Goal: Navigation & Orientation: Find specific page/section

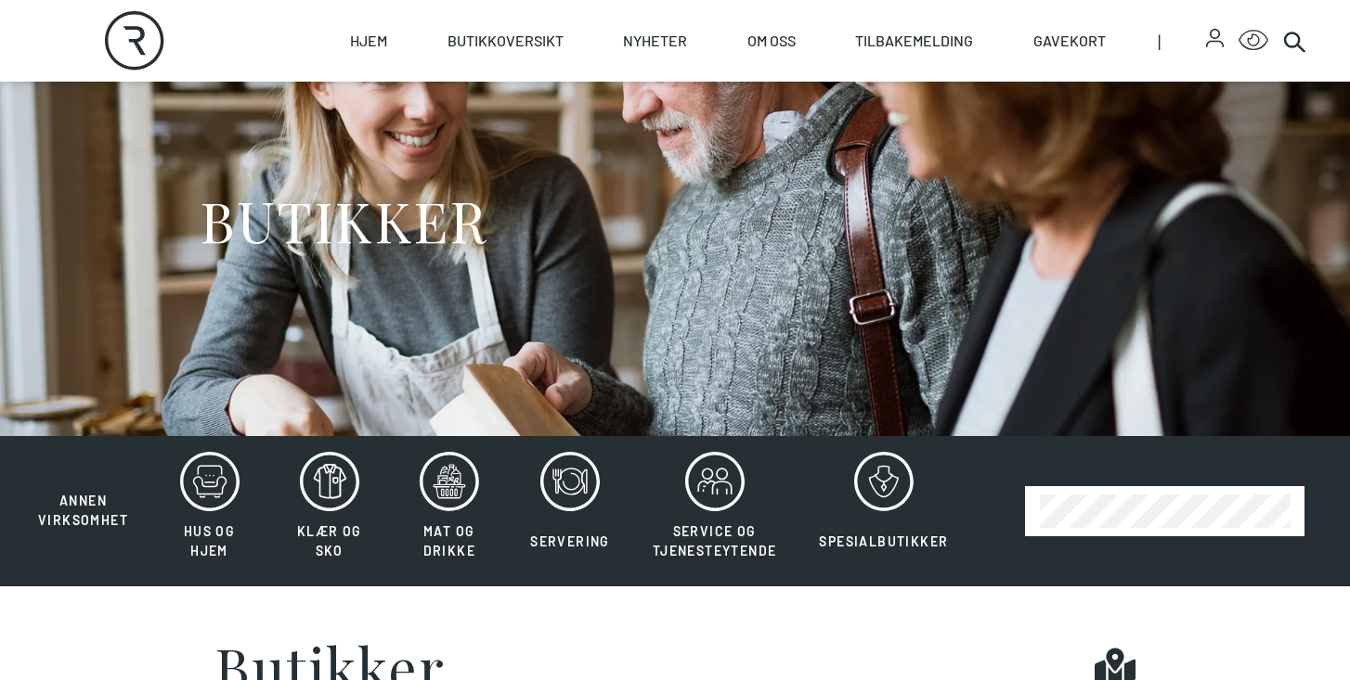
scroll to position [109, 0]
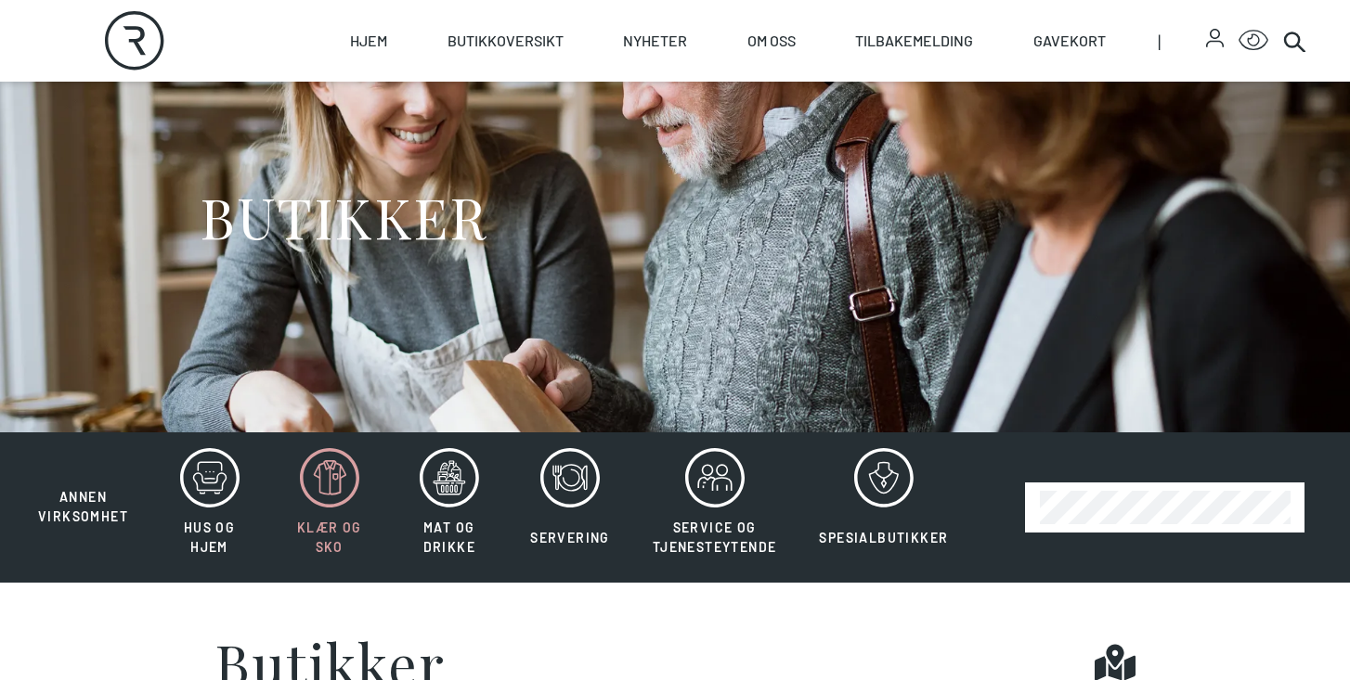
click at [328, 480] on icon at bounding box center [329, 477] width 59 height 59
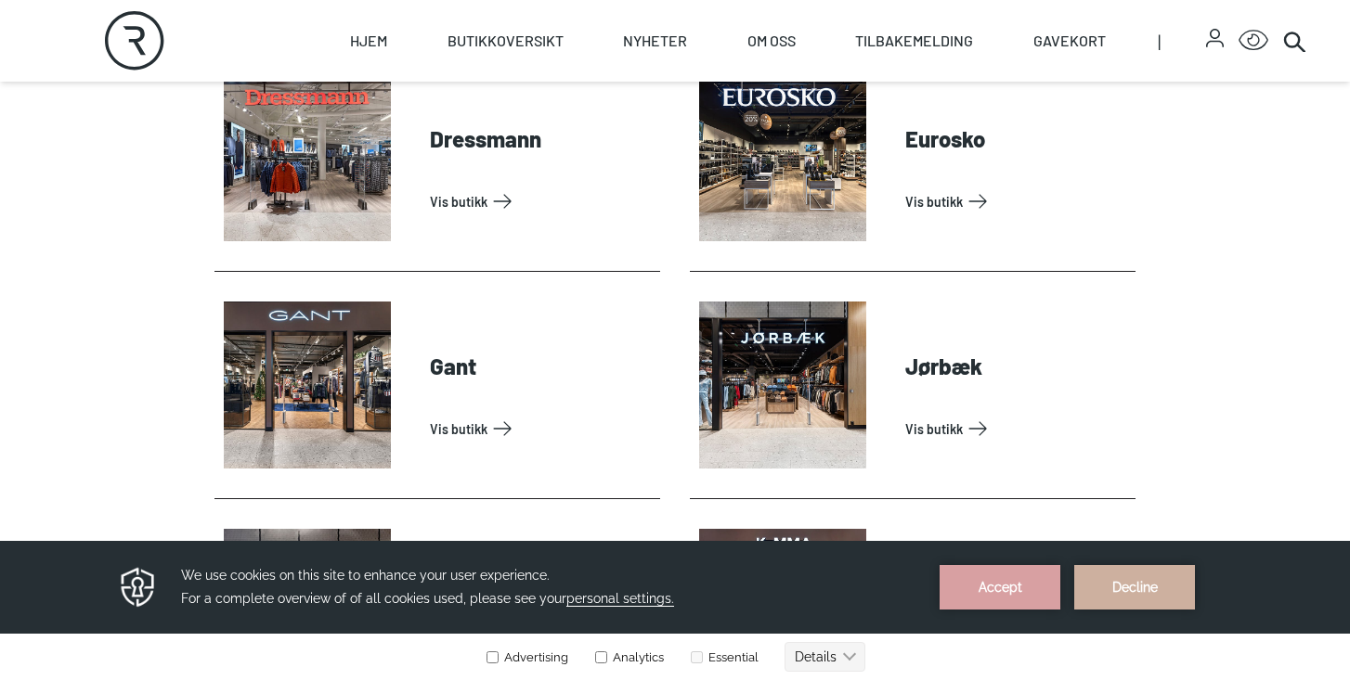
scroll to position [842, 0]
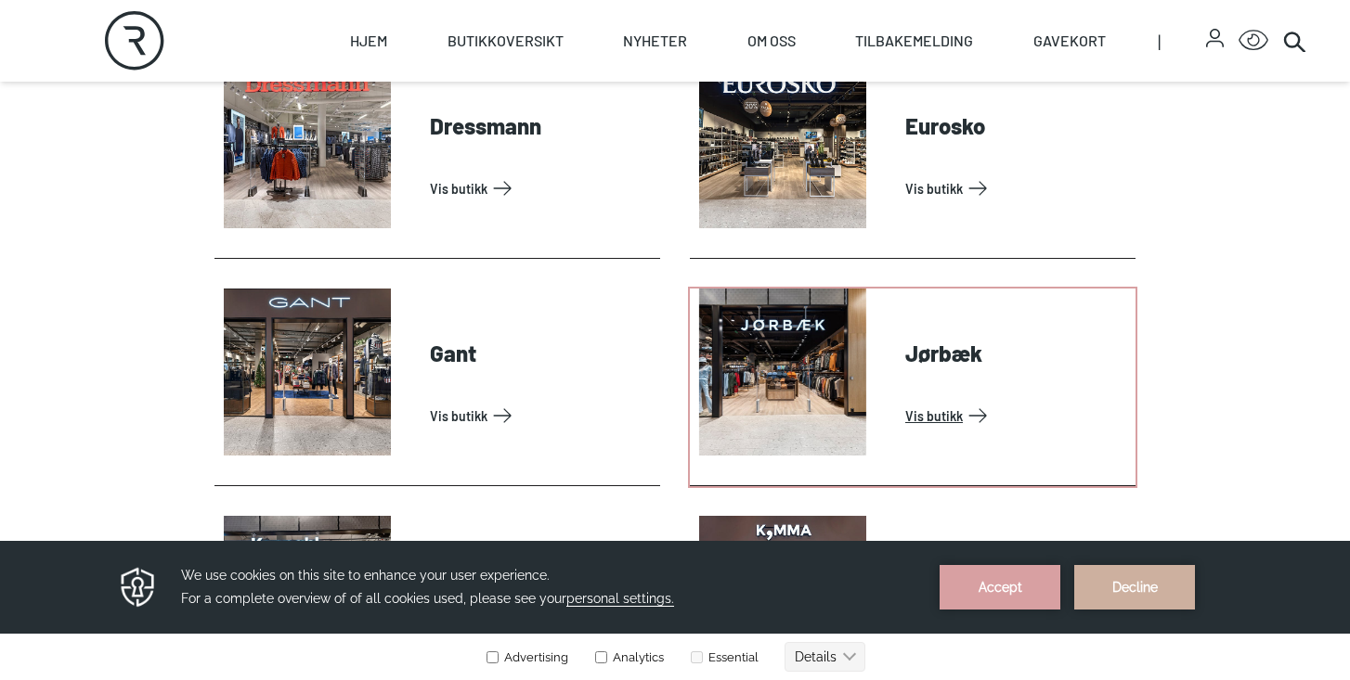
click at [905, 401] on link "Vis butikk" at bounding box center [1016, 416] width 223 height 30
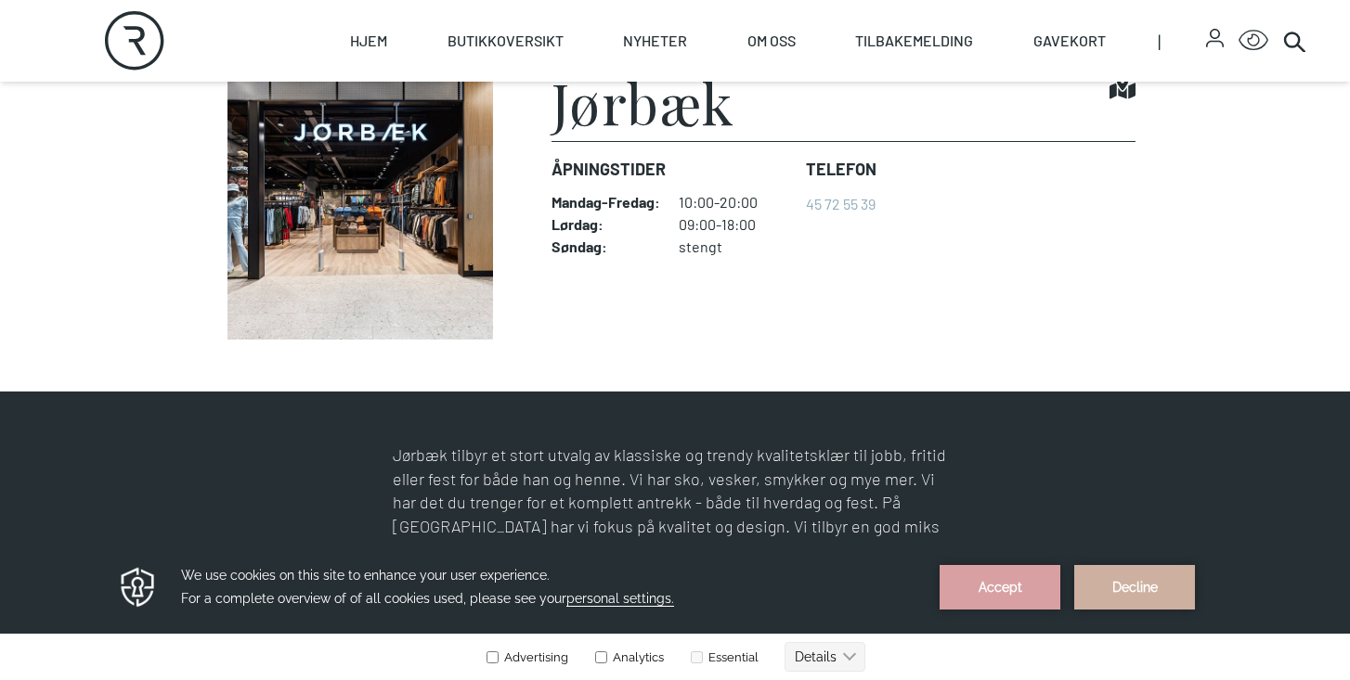
scroll to position [490, 0]
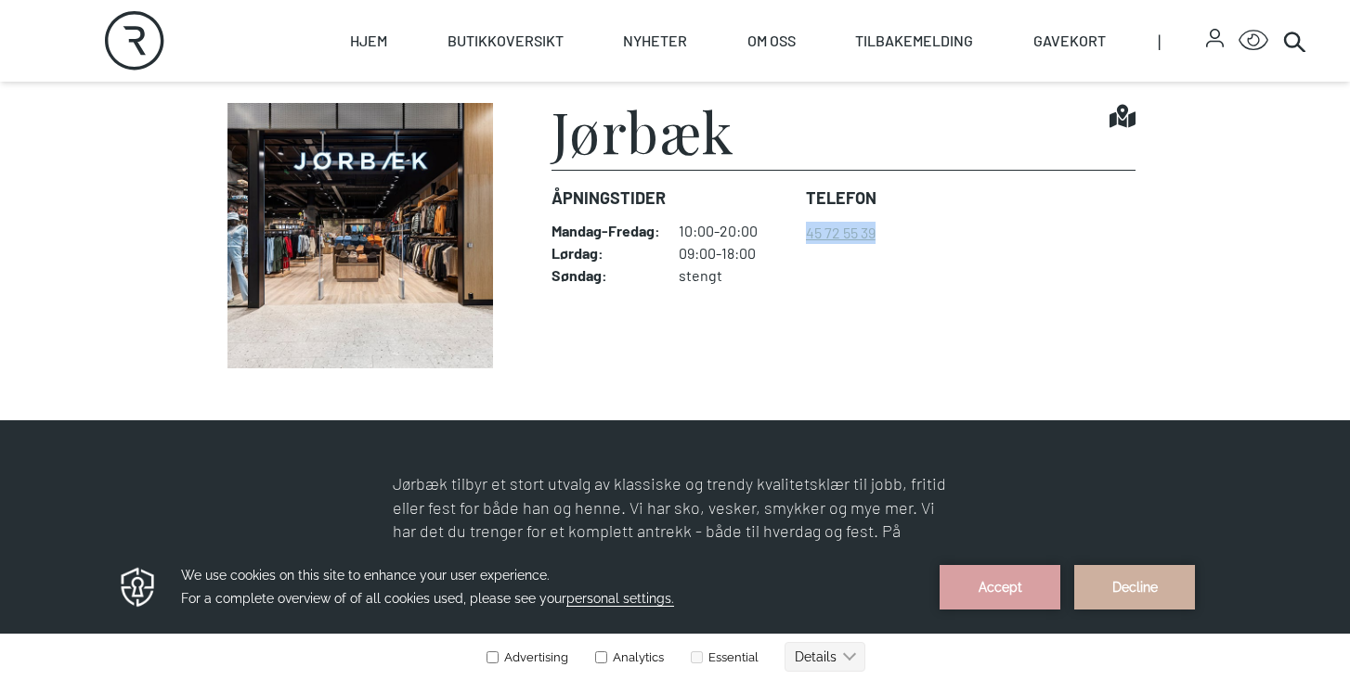
drag, startPoint x: 945, startPoint y: 246, endPoint x: 806, endPoint y: 234, distance: 139.8
click at [806, 234] on dl "Åpningstider Mandag - Fredag : 10:00-20:00 Lørdag : 09:00-18:00 Søndag : stengt…" at bounding box center [843, 235] width 584 height 130
click at [1025, 268] on dl "Åpningstider Mandag - Fredag : 10:00-20:00 Lørdag : 09:00-18:00 Søndag : stengt…" at bounding box center [843, 235] width 584 height 130
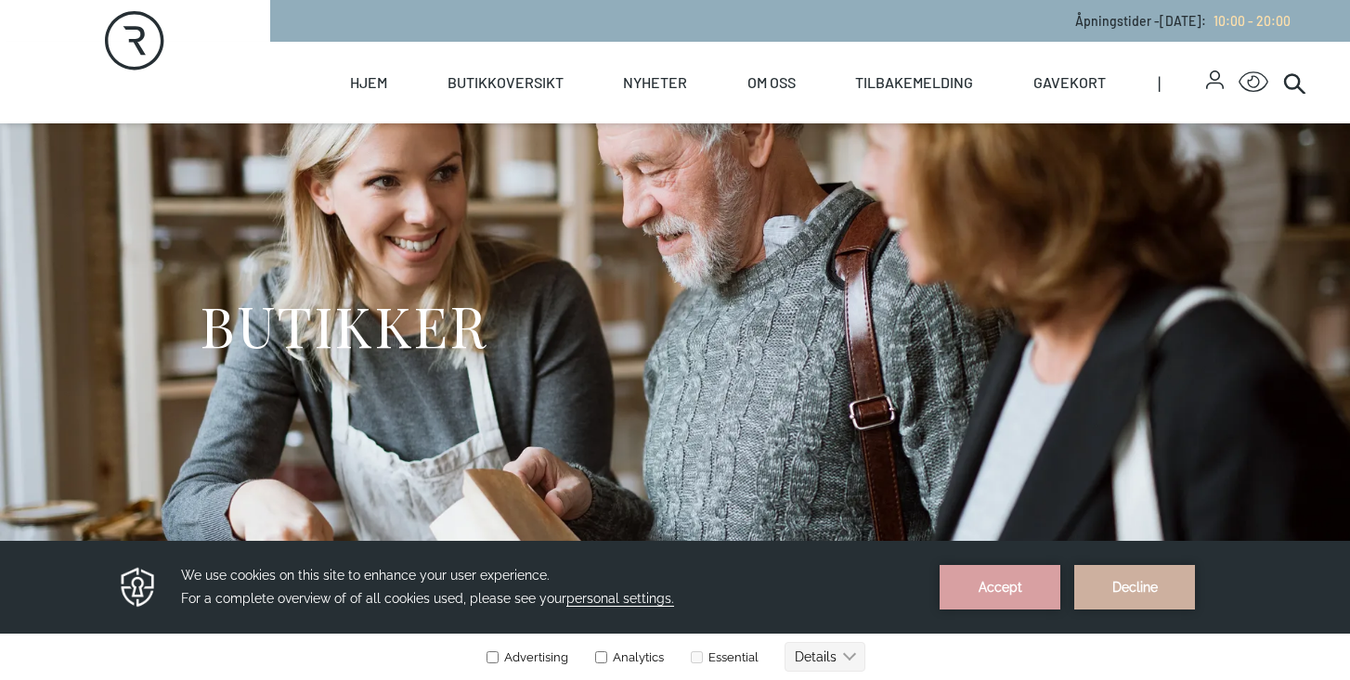
scroll to position [30, 0]
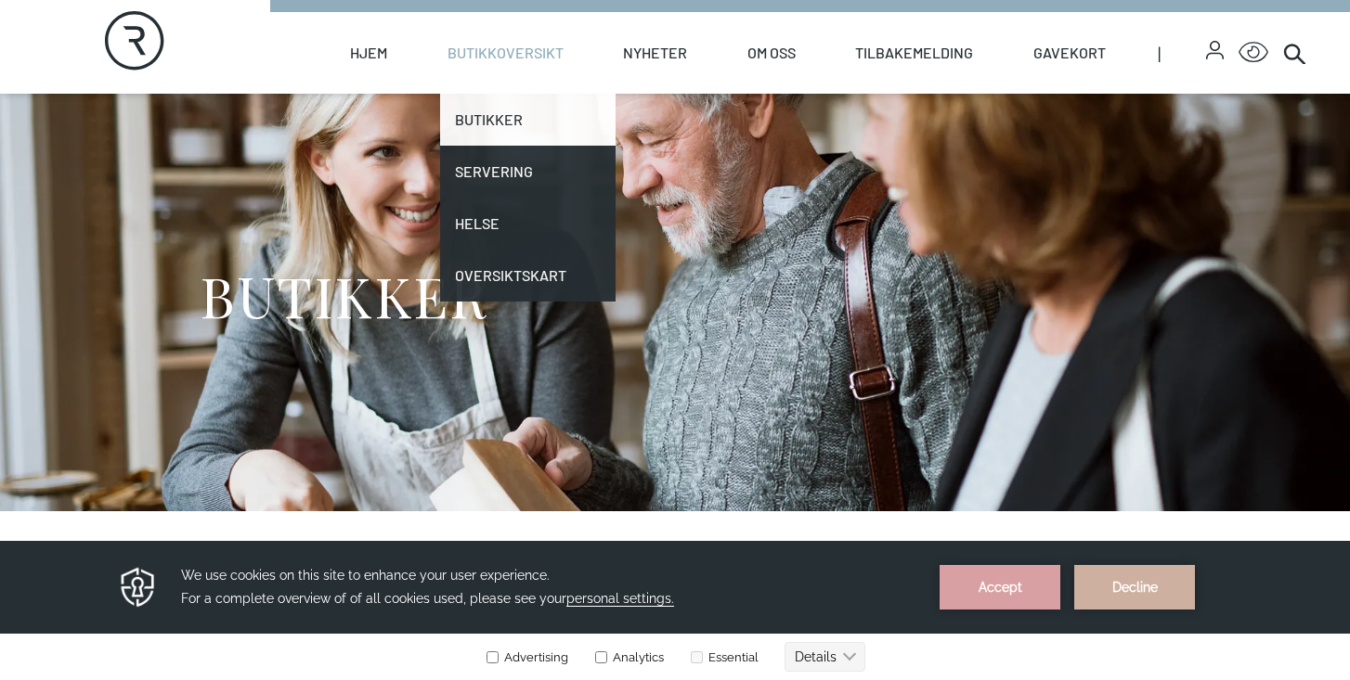
click at [504, 125] on link "Butikker" at bounding box center [527, 120] width 175 height 52
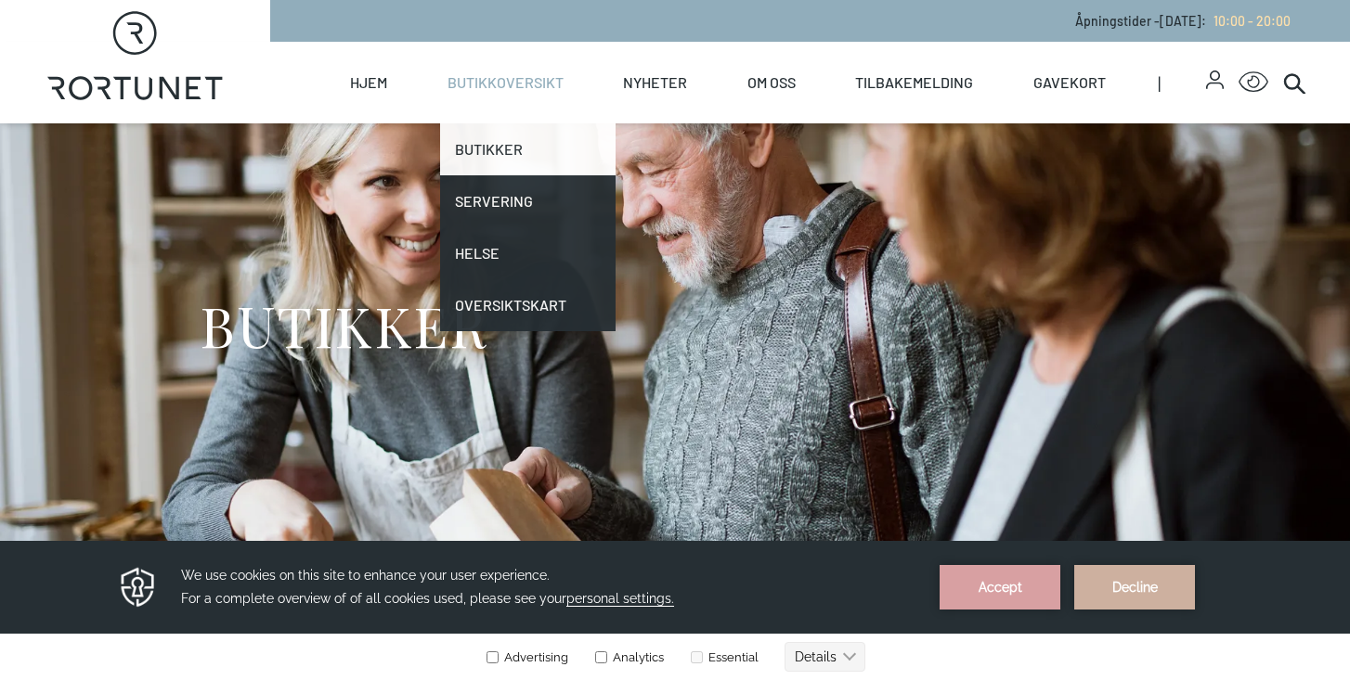
click at [485, 151] on link "Butikker" at bounding box center [527, 149] width 175 height 52
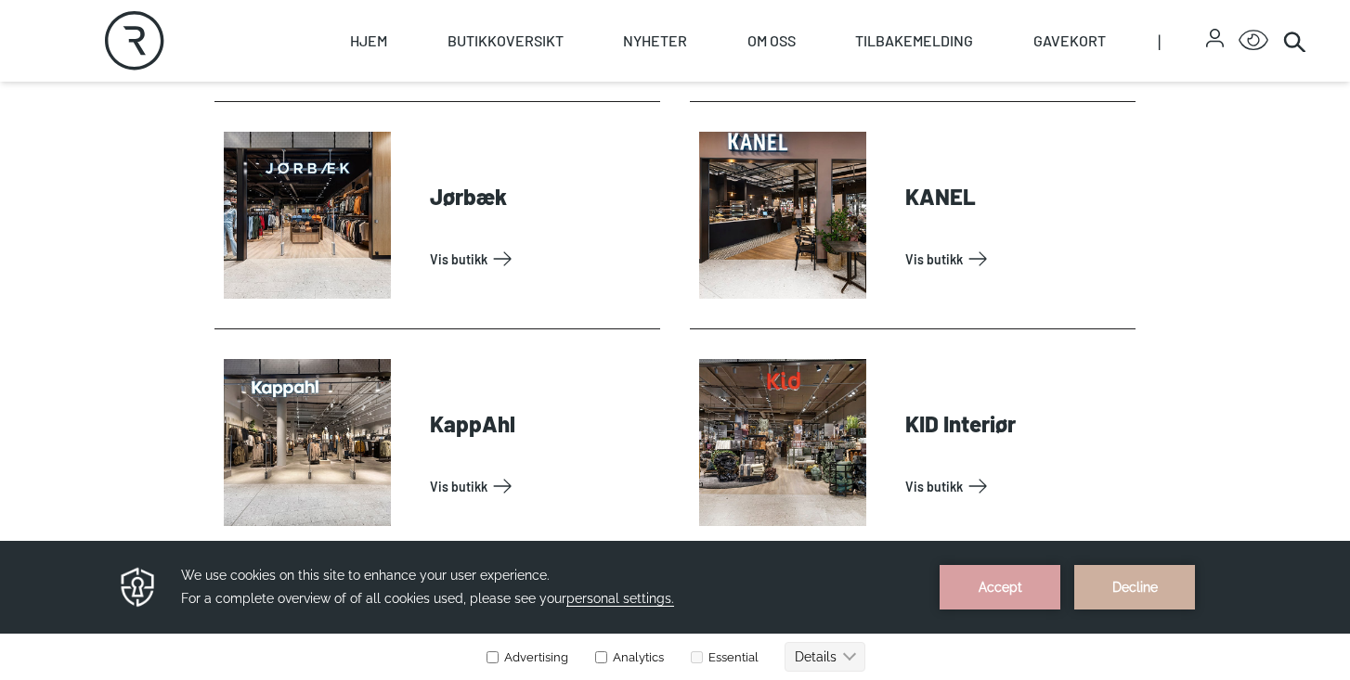
scroll to position [2137, 0]
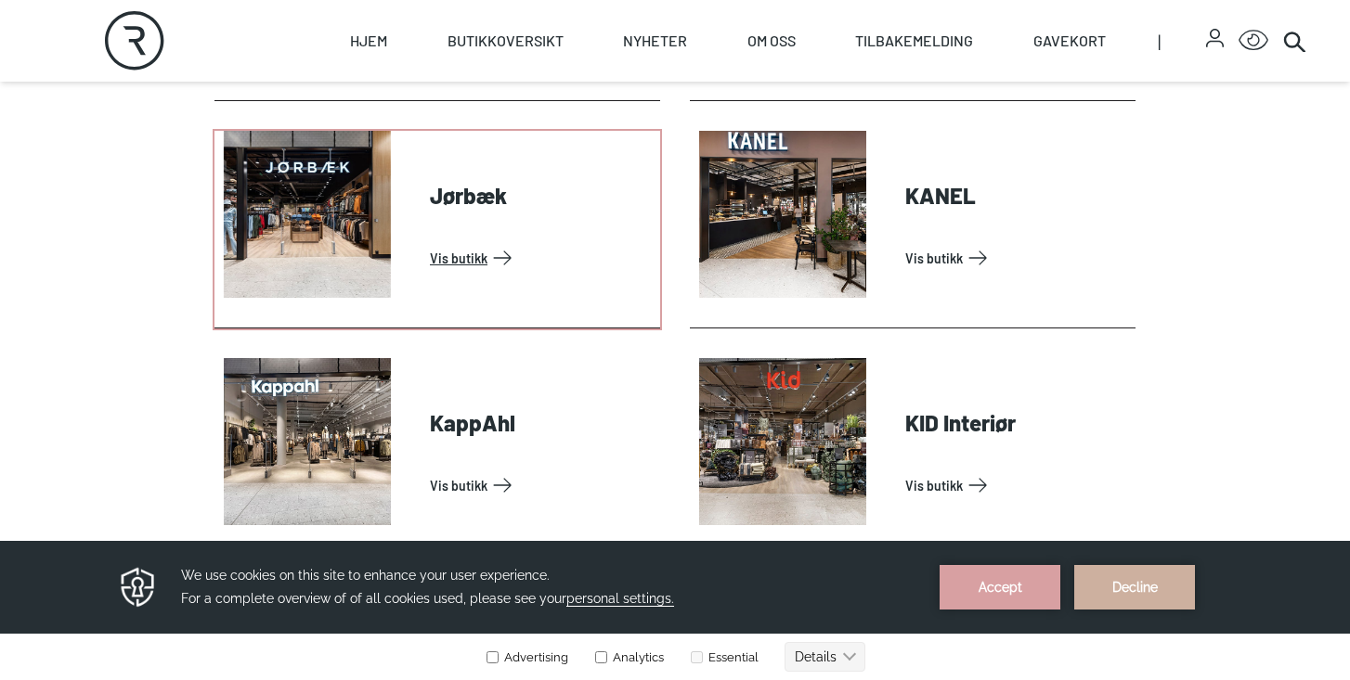
click at [430, 243] on link "Vis butikk" at bounding box center [541, 258] width 223 height 30
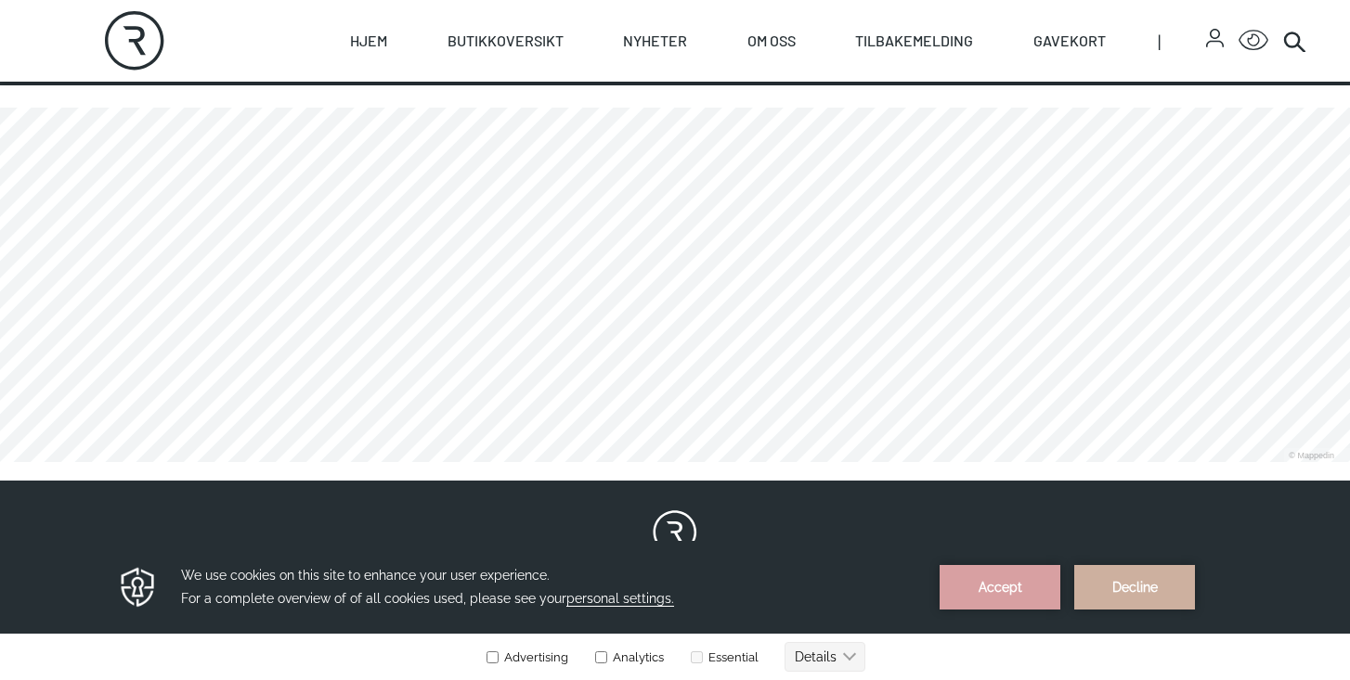
scroll to position [1453, 0]
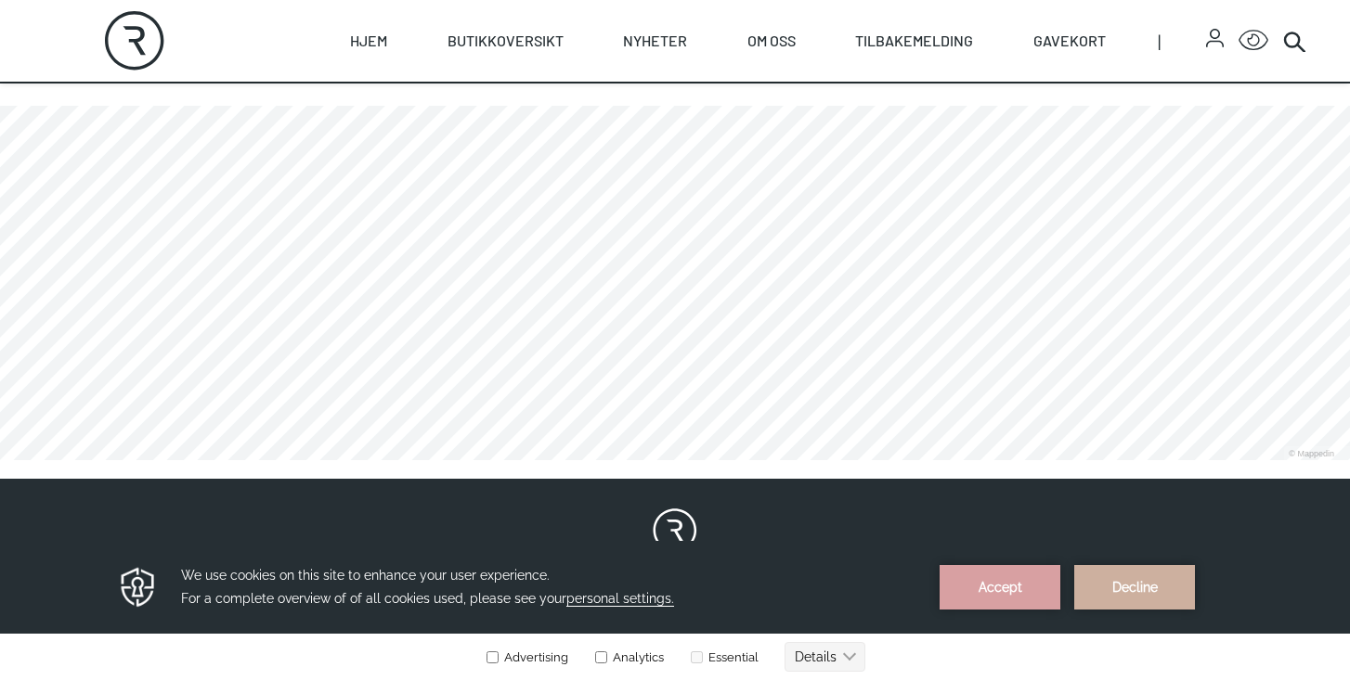
click at [0, 460] on link at bounding box center [0, 460] width 0 height 0
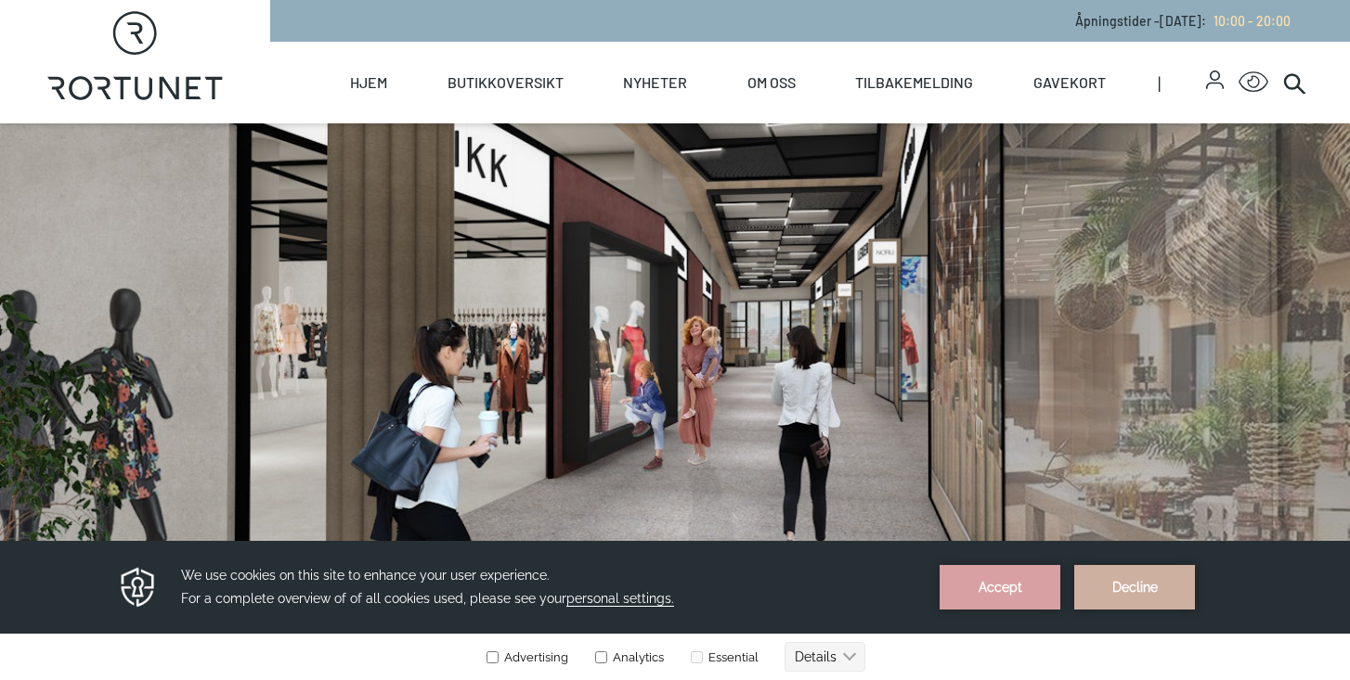
drag, startPoint x: 902, startPoint y: 311, endPoint x: 670, endPoint y: 313, distance: 232.1
click at [670, 313] on div at bounding box center [675, 332] width 951 height 418
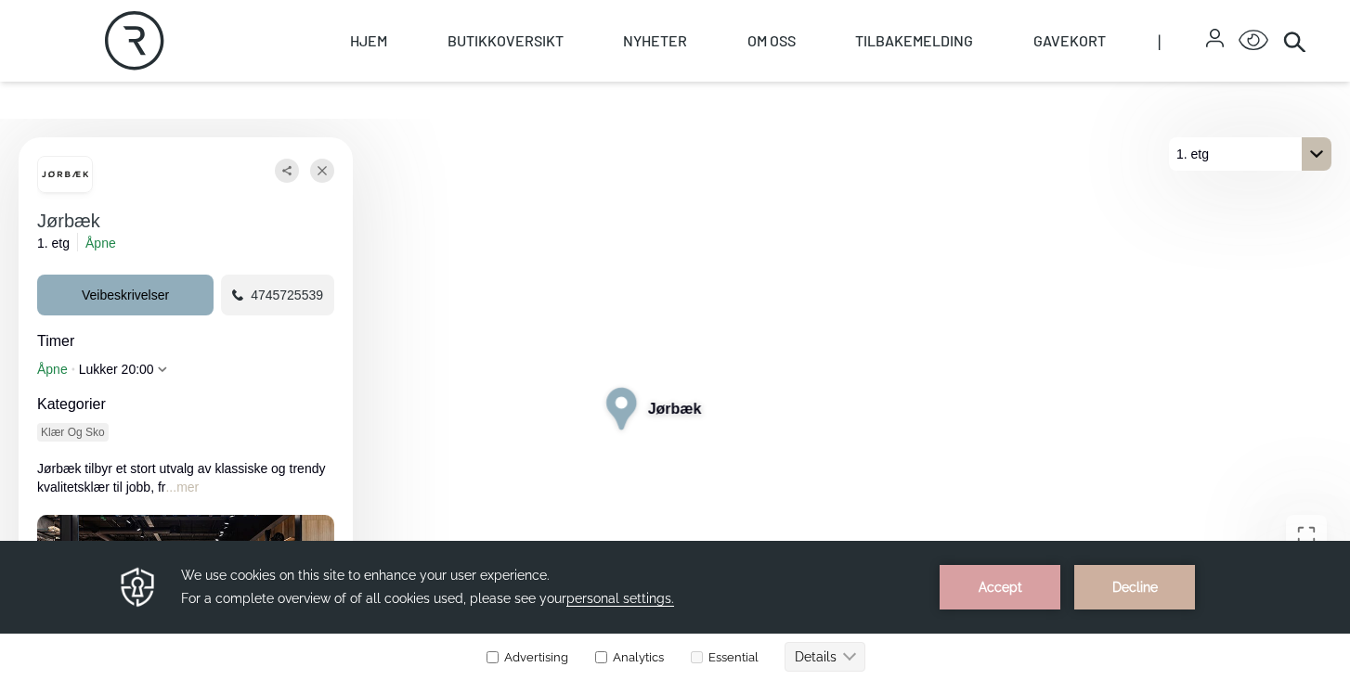
scroll to position [600, 0]
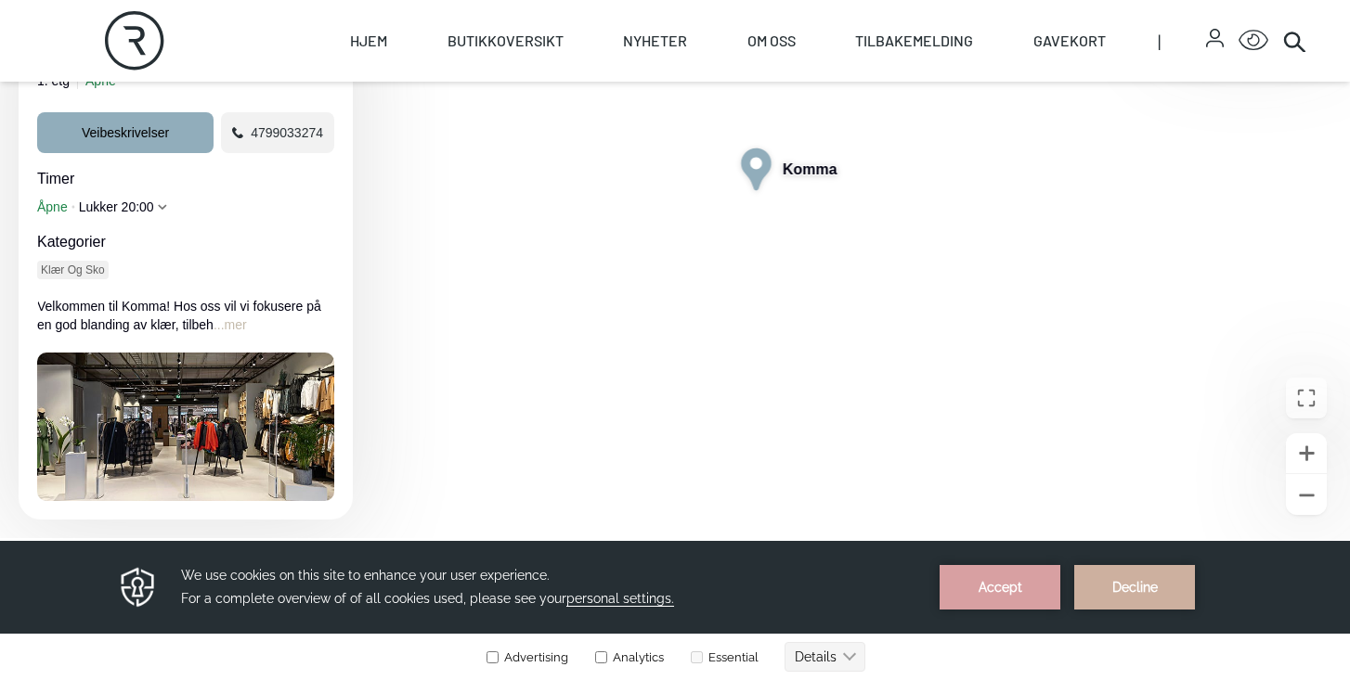
scroll to position [720, 0]
click at [225, 325] on button "...mer" at bounding box center [229, 324] width 33 height 19
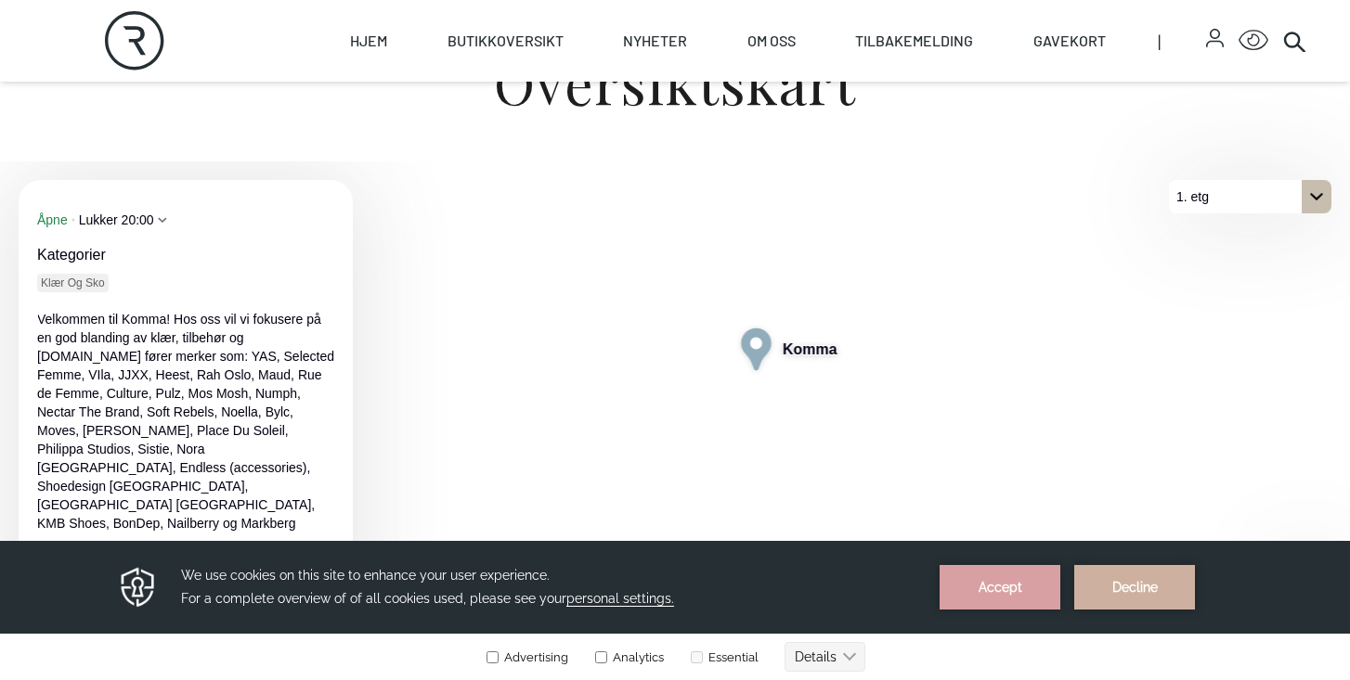
scroll to position [0, 0]
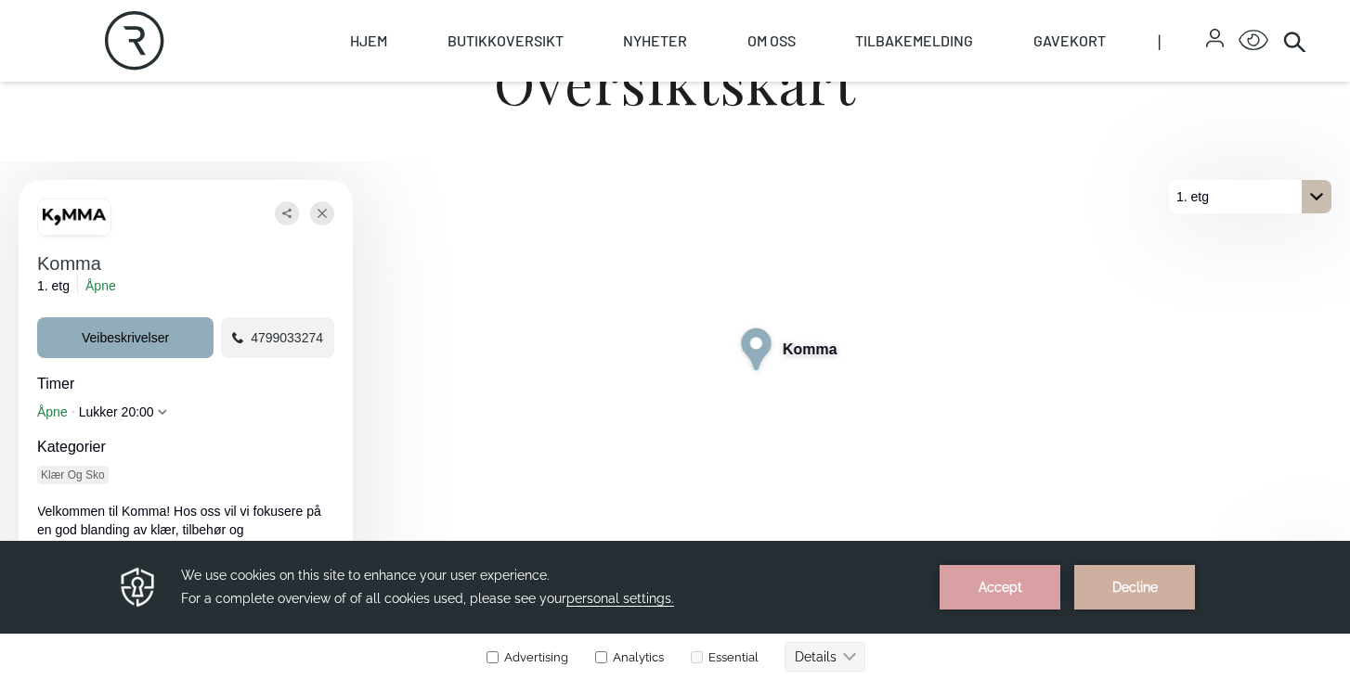
drag, startPoint x: 126, startPoint y: 265, endPoint x: 27, endPoint y: 253, distance: 100.1
click at [27, 253] on div "Kopier kobling QR-kode Komma 1. etg Åpne Veibeskrivelser 4799033274 Timer Åpne …" at bounding box center [186, 440] width 334 height 520
drag, startPoint x: 117, startPoint y: 262, endPoint x: 33, endPoint y: 260, distance: 83.6
click at [33, 260] on div "Kopier kobling QR-kode Komma 1. etg Åpne Veibeskrivelser 4799033274 Timer Åpne …" at bounding box center [186, 440] width 334 height 520
click at [191, 438] on h3 "Kategorier" at bounding box center [185, 447] width 297 height 22
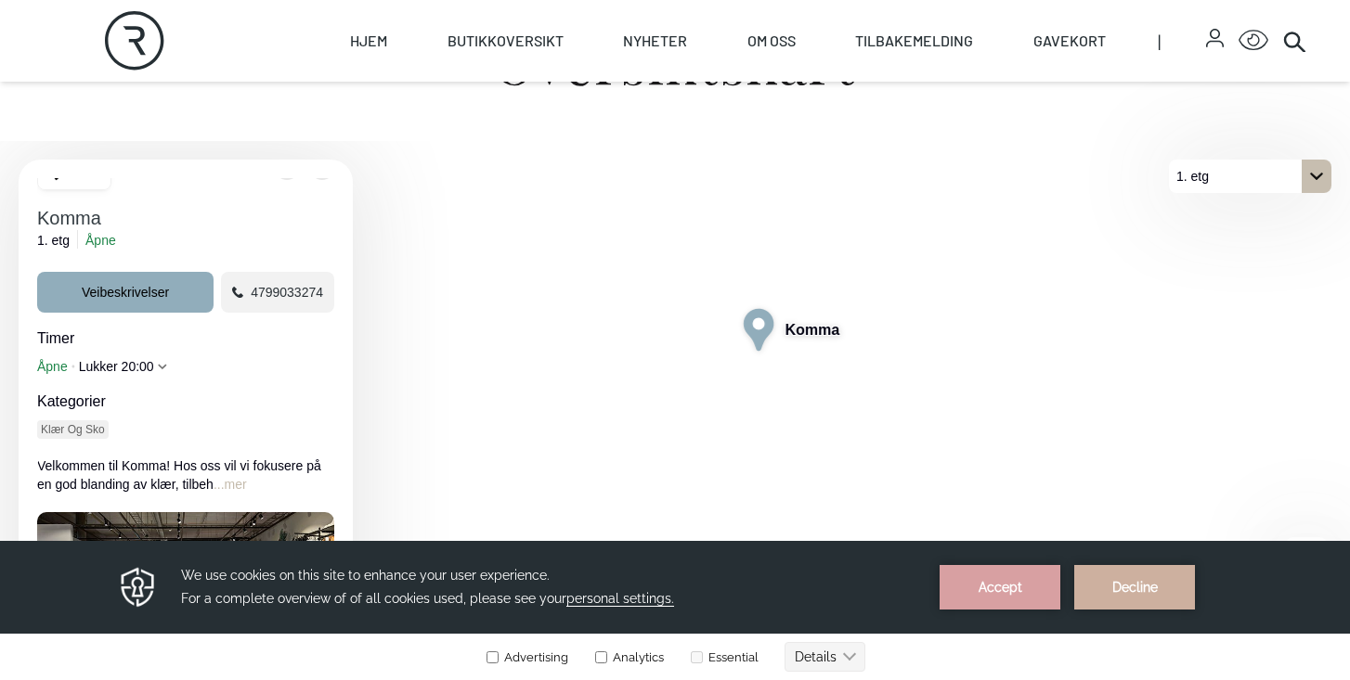
scroll to position [565, 0]
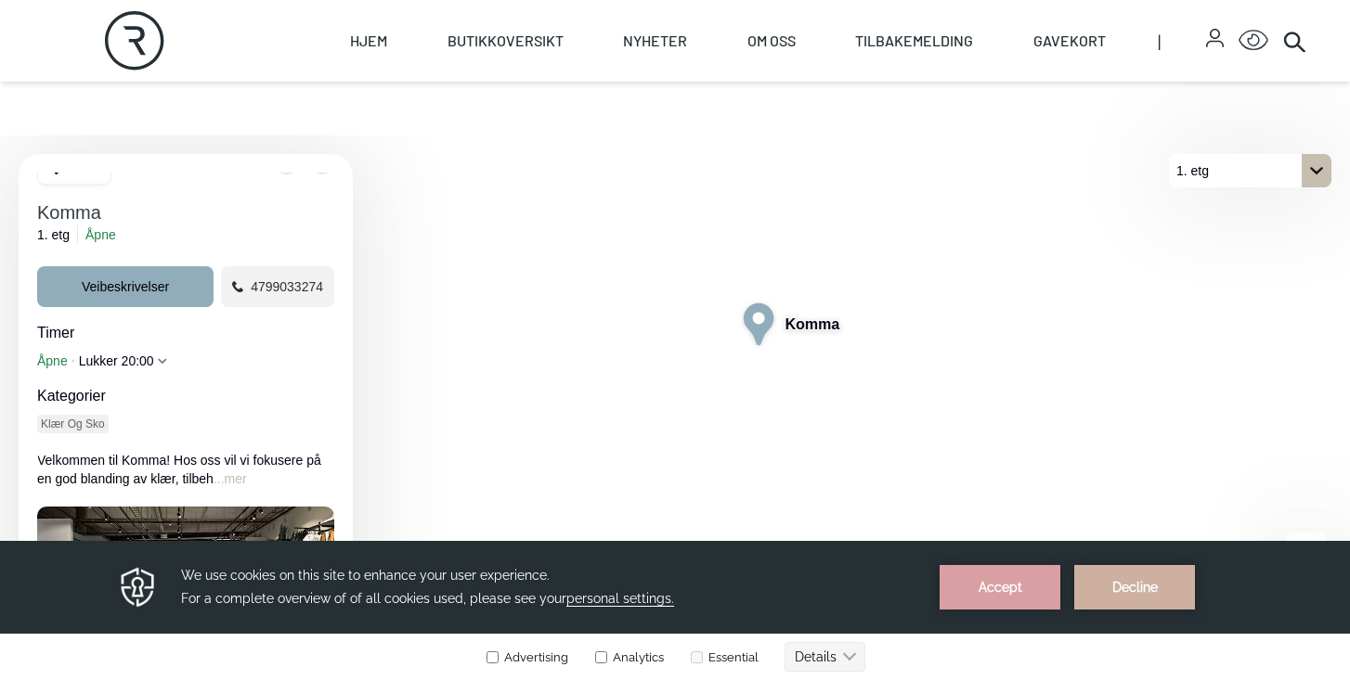
drag, startPoint x: 341, startPoint y: 292, endPoint x: 251, endPoint y: 384, distance: 128.7
click at [251, 384] on div "Kopier kobling QR-kode Komma 1. etg Åpne Veibeskrivelser 4799033274 Timer Åpne …" at bounding box center [186, 414] width 334 height 520
click at [283, 286] on span "4799033274" at bounding box center [287, 287] width 72 height 19
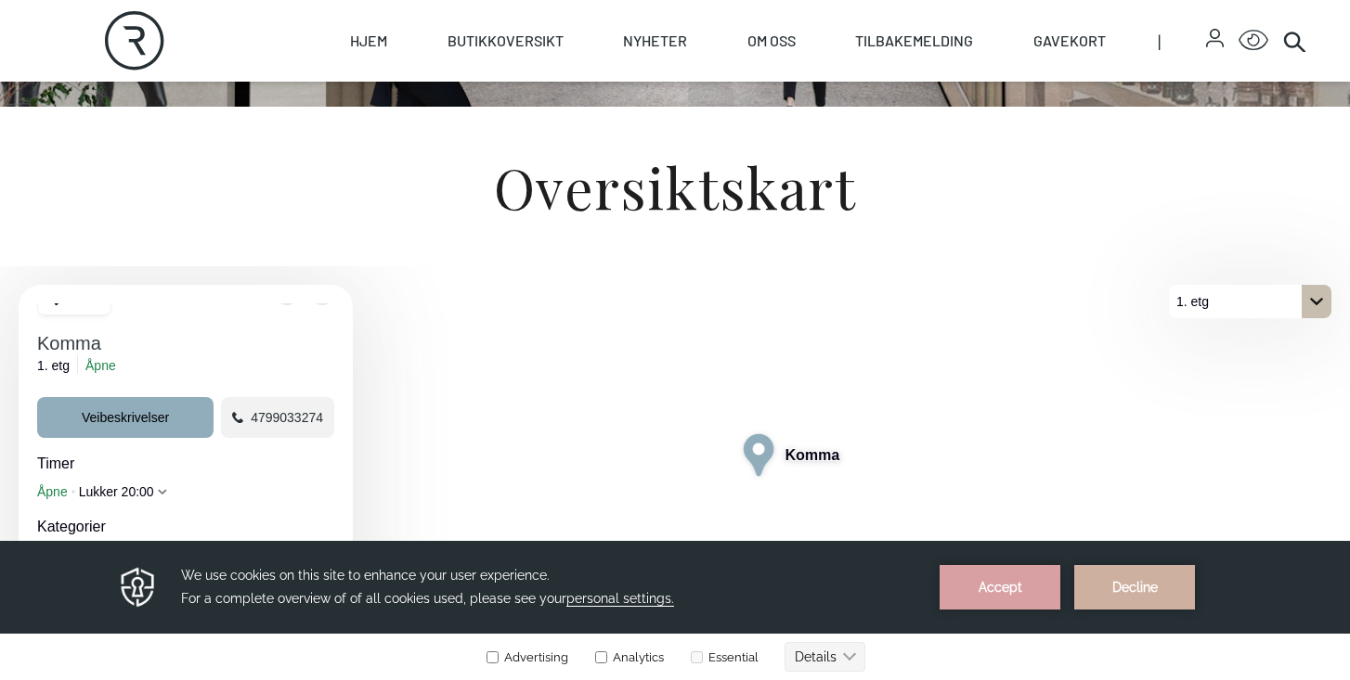
scroll to position [640, 0]
